Goal: Information Seeking & Learning: Check status

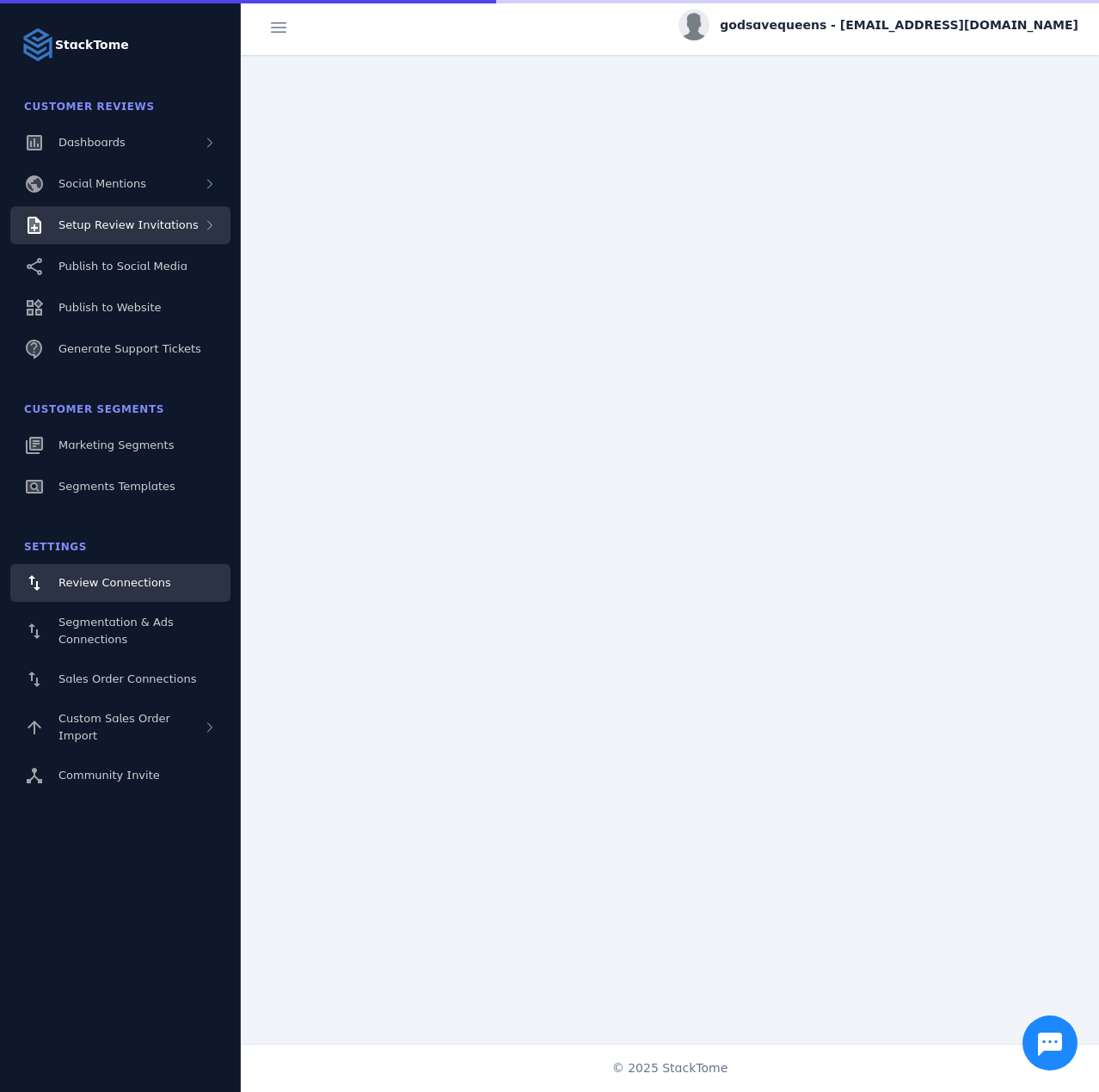
click at [161, 220] on span "Setup Review Invitations" at bounding box center [128, 224] width 140 height 13
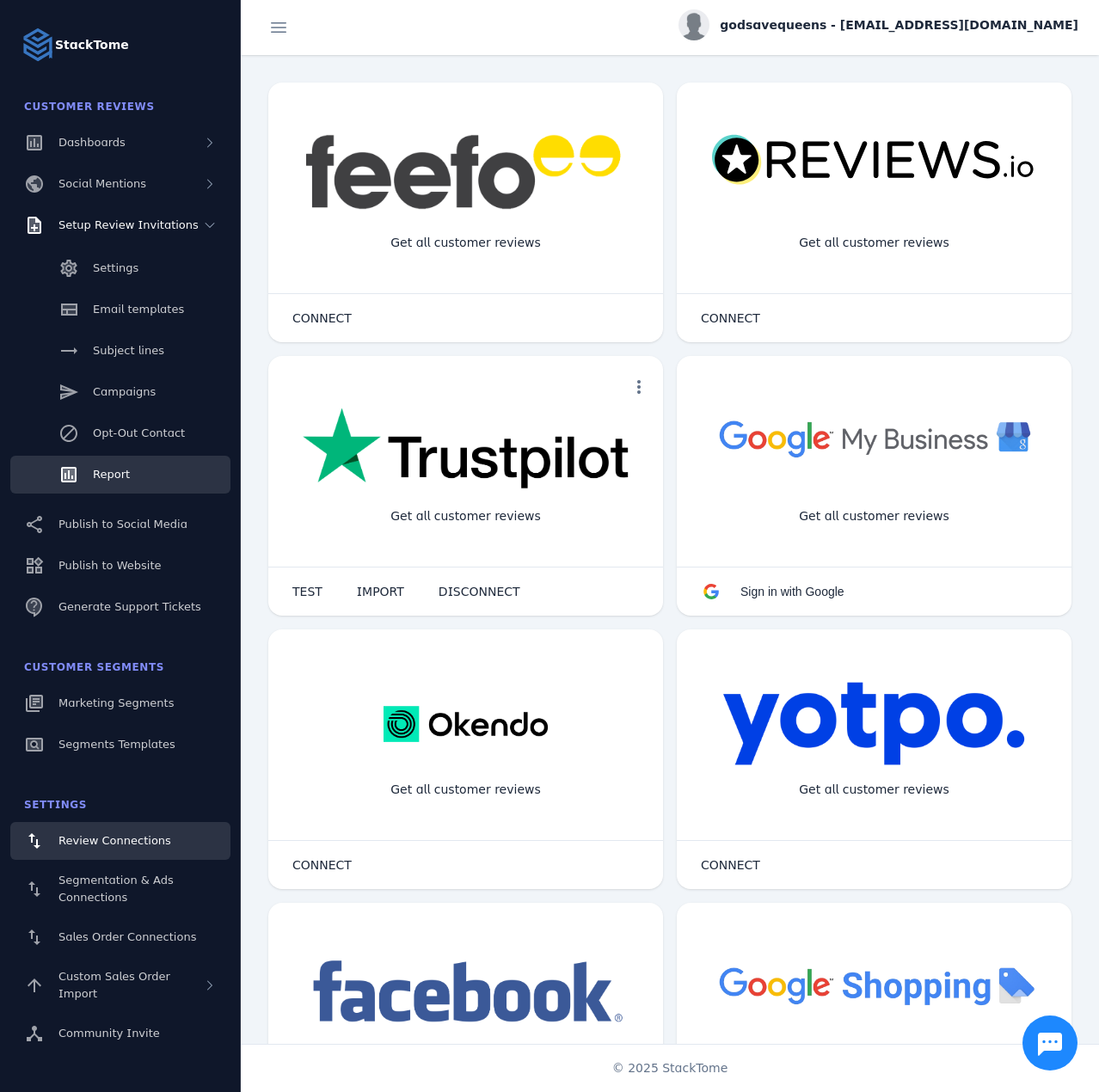
click at [92, 469] on link "Report" at bounding box center [120, 474] width 220 height 38
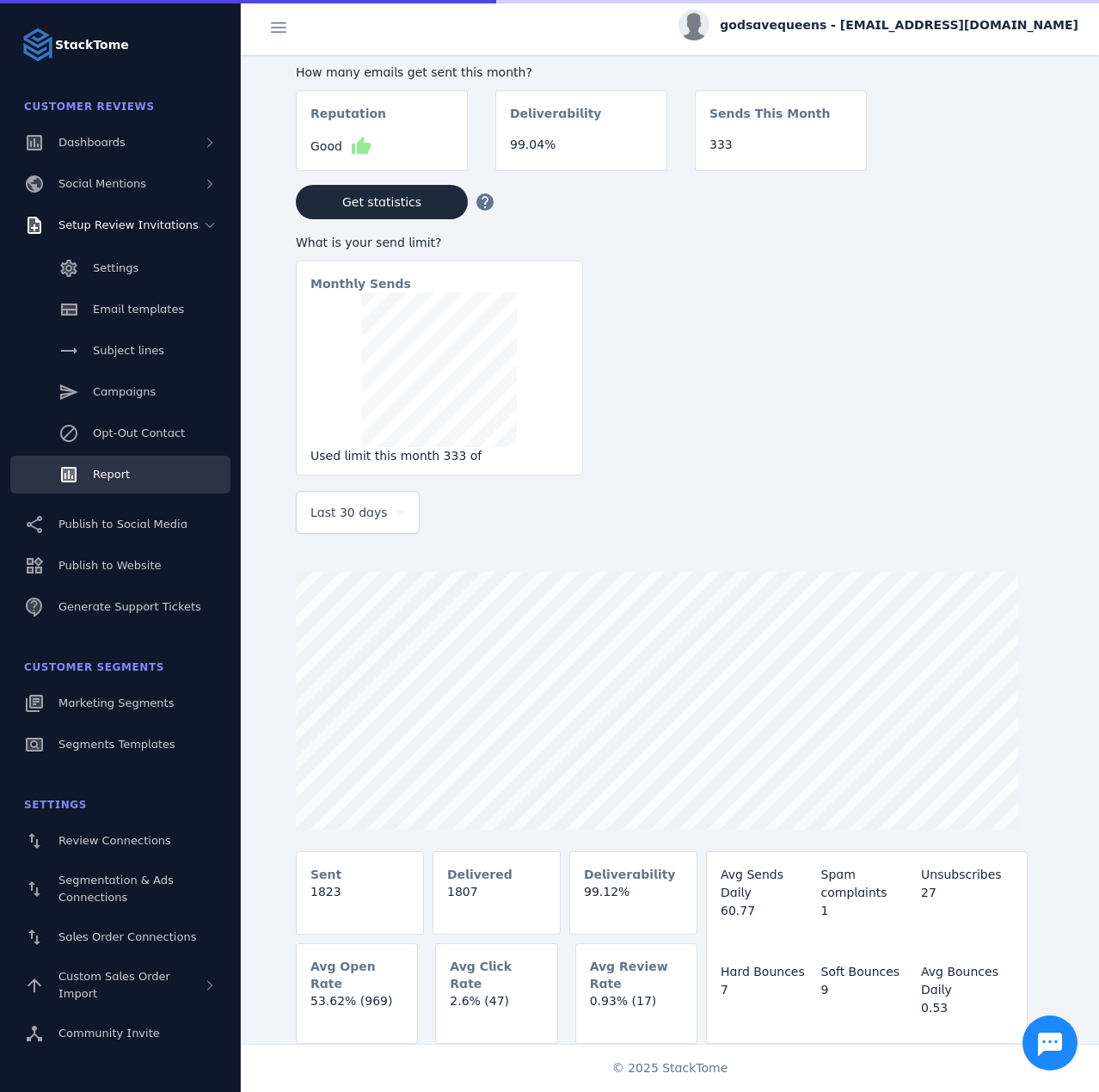
click at [344, 522] on span "Last 30 days" at bounding box center [349, 513] width 78 height 21
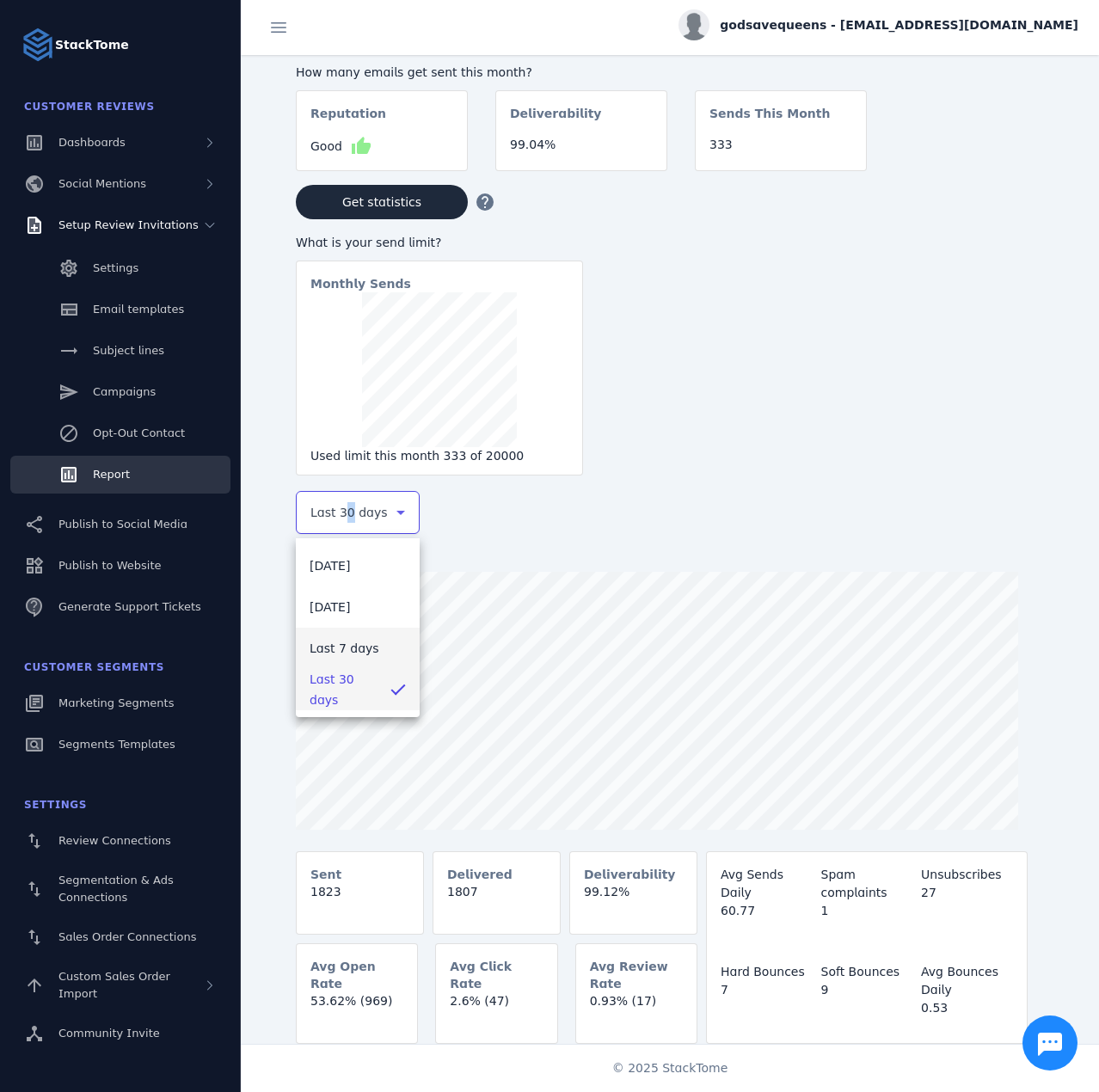
click at [345, 643] on span "Last 7 days" at bounding box center [345, 648] width 70 height 21
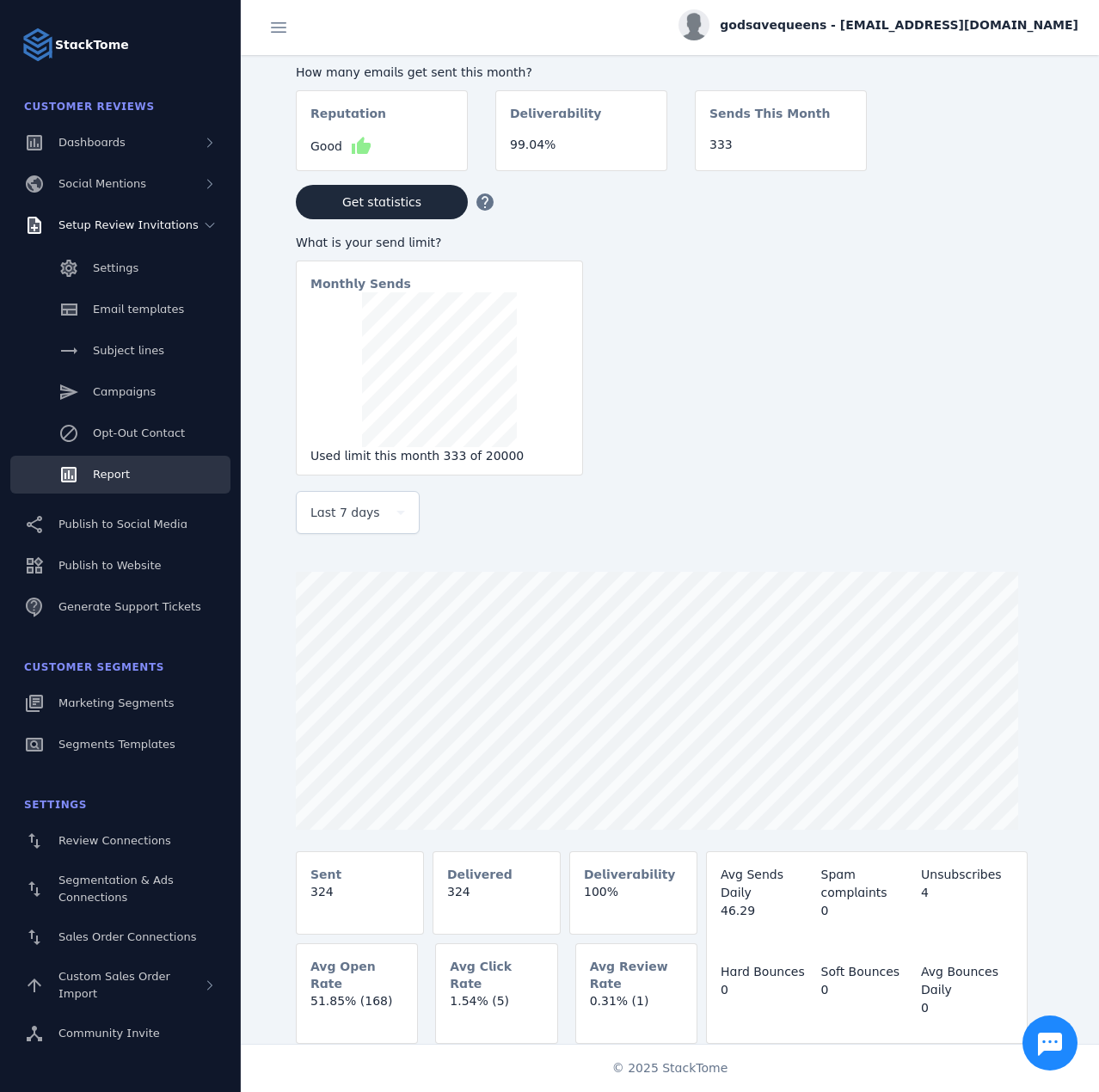
click at [972, 29] on span "godsavequeens - [EMAIL_ADDRESS][DOMAIN_NAME]" at bounding box center [898, 25] width 358 height 18
click at [1025, 150] on button "Sign out" at bounding box center [1016, 166] width 124 height 41
